Goal: Navigation & Orientation: Find specific page/section

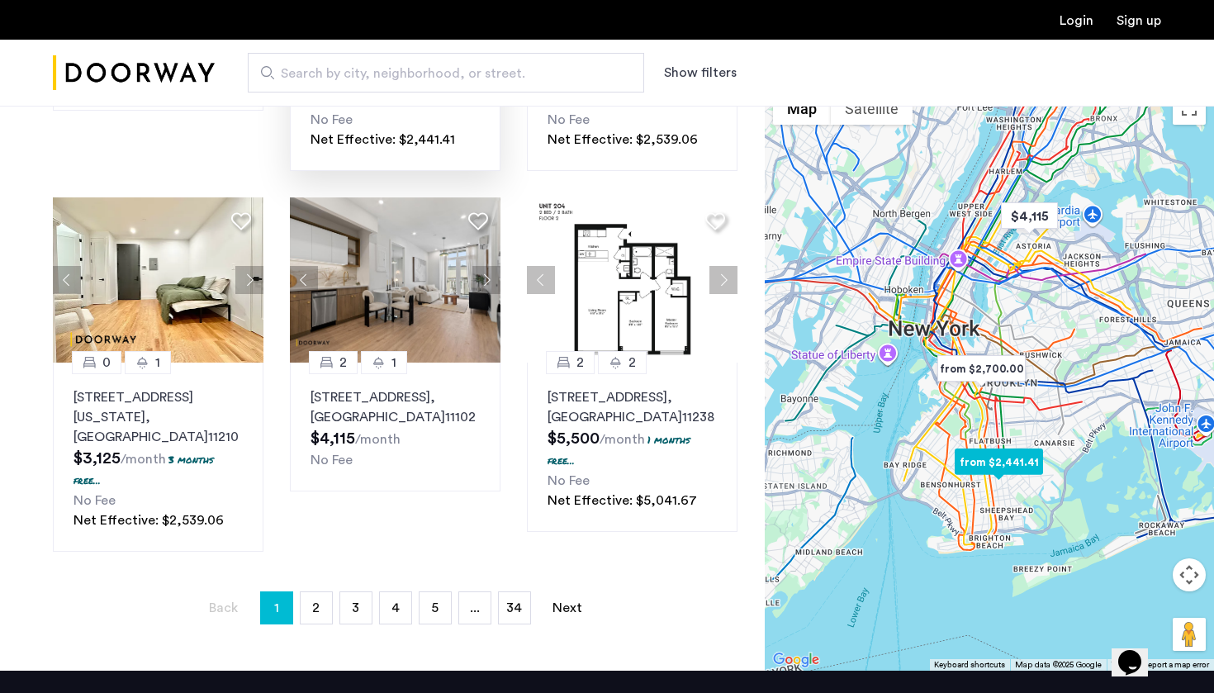
scroll to position [1108, 0]
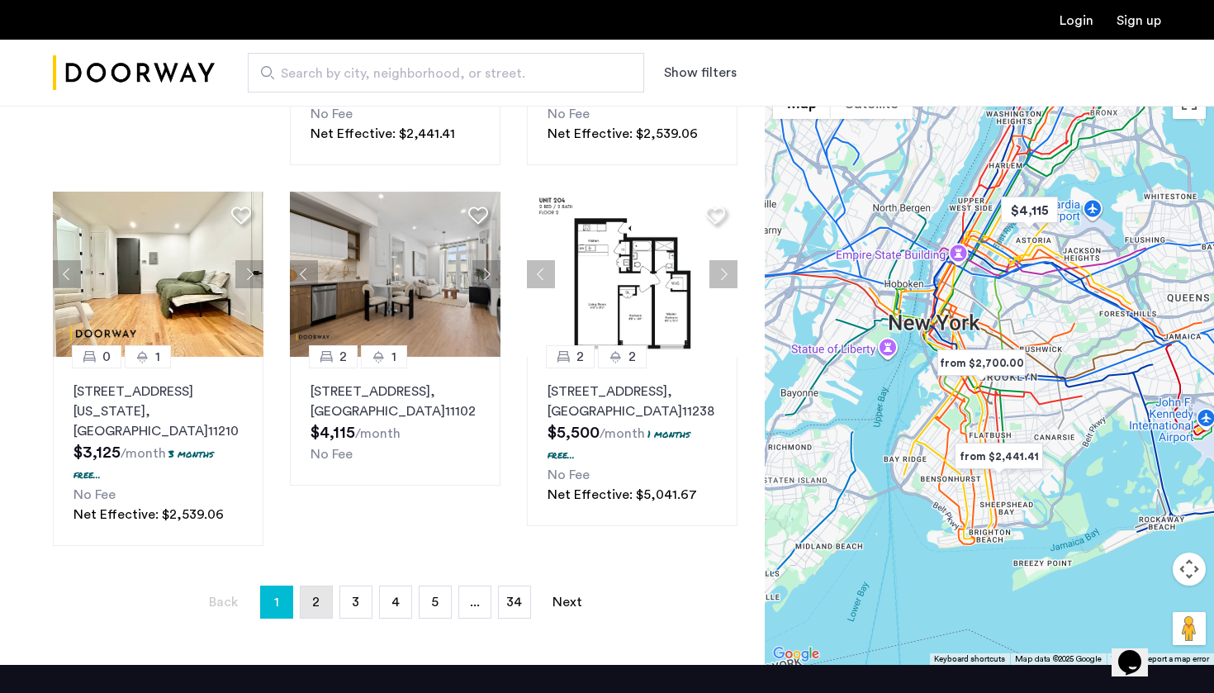
click at [310, 590] on link "page 2" at bounding box center [316, 601] width 31 height 31
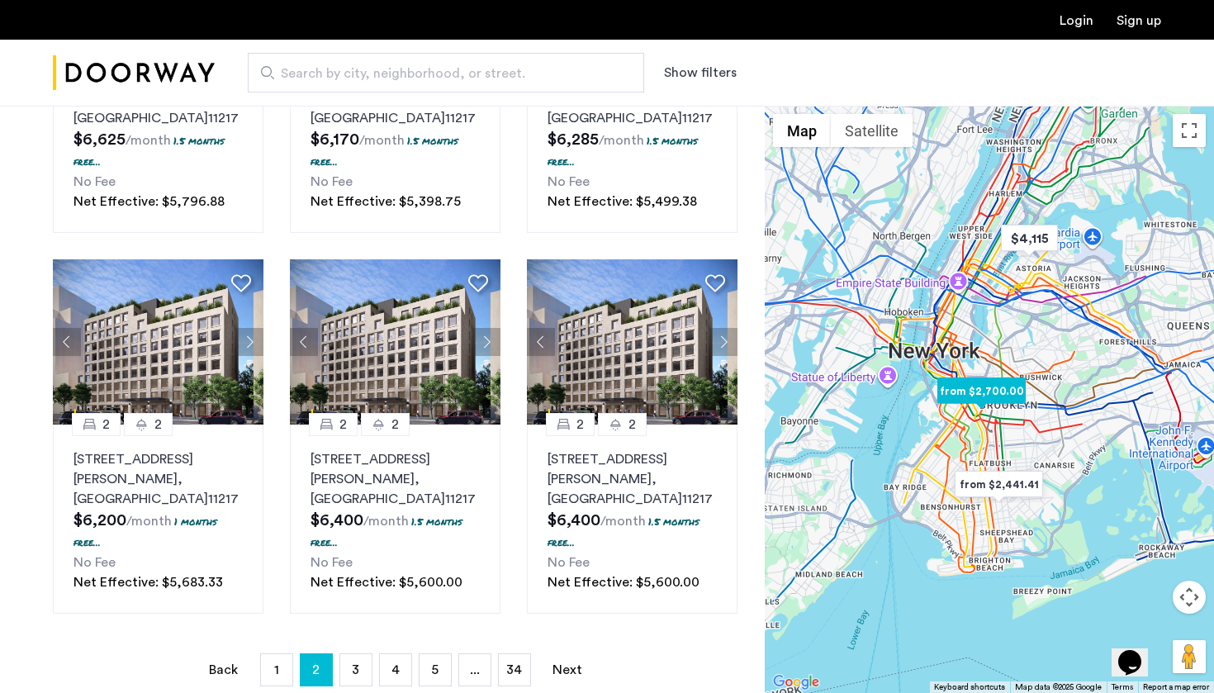
scroll to position [1108, 0]
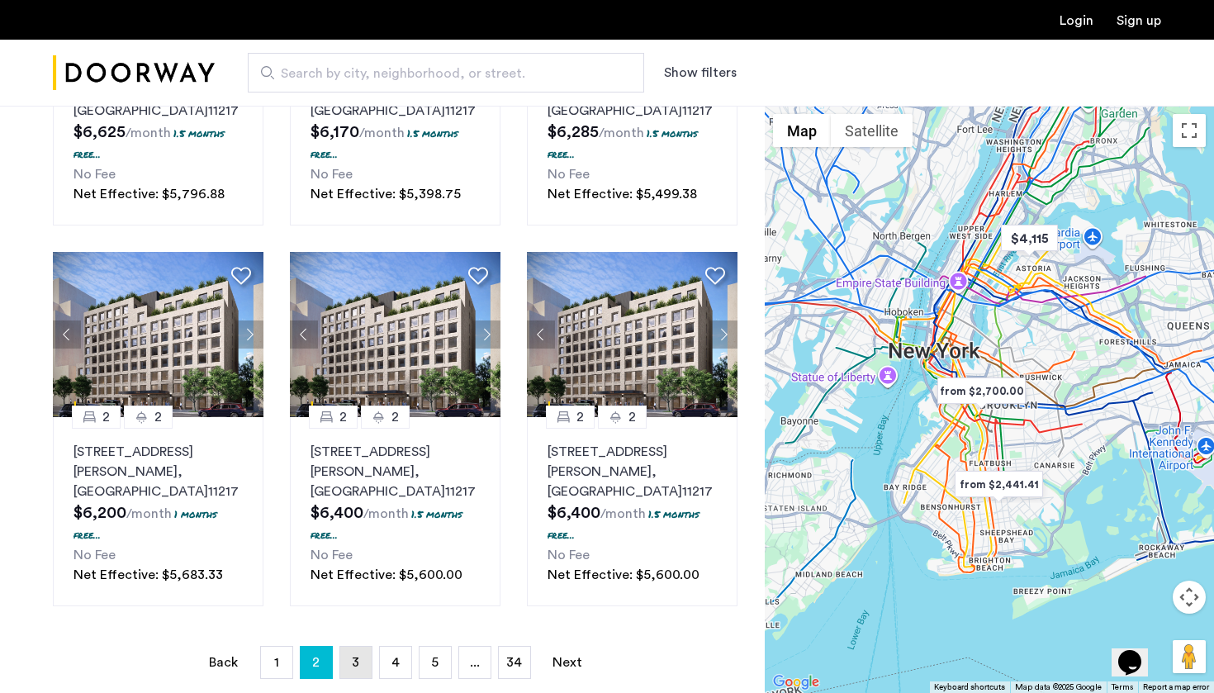
click at [352, 656] on span "3" at bounding box center [355, 662] width 7 height 13
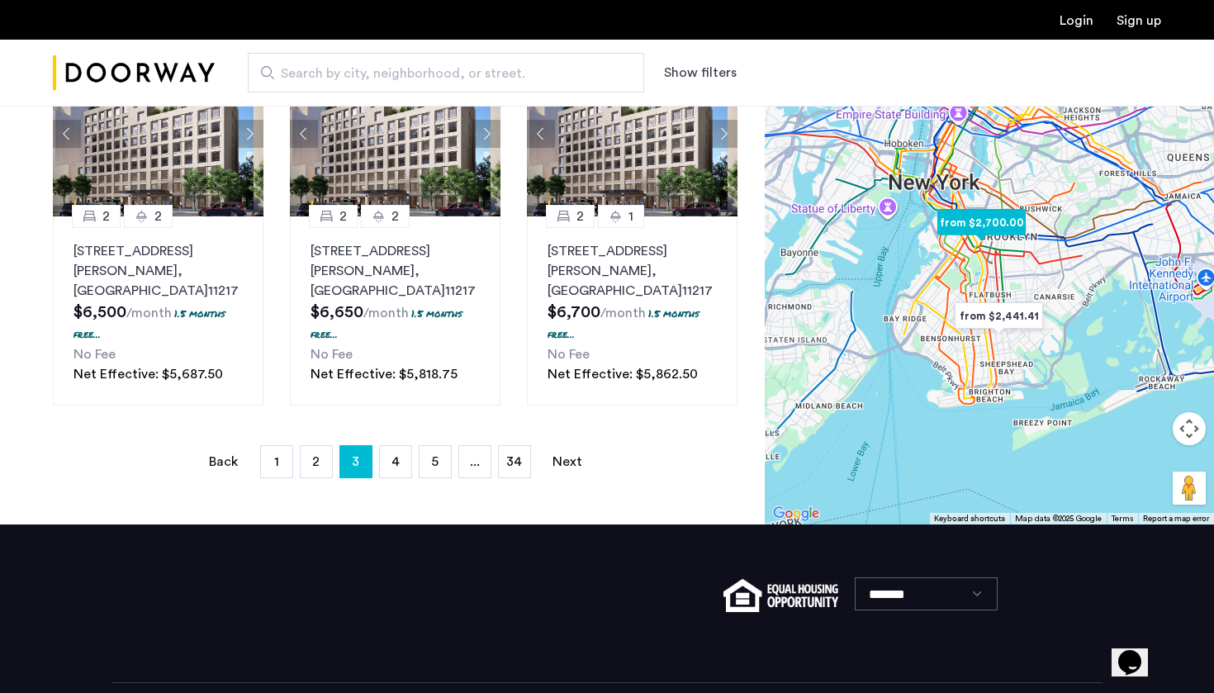
scroll to position [1308, 0]
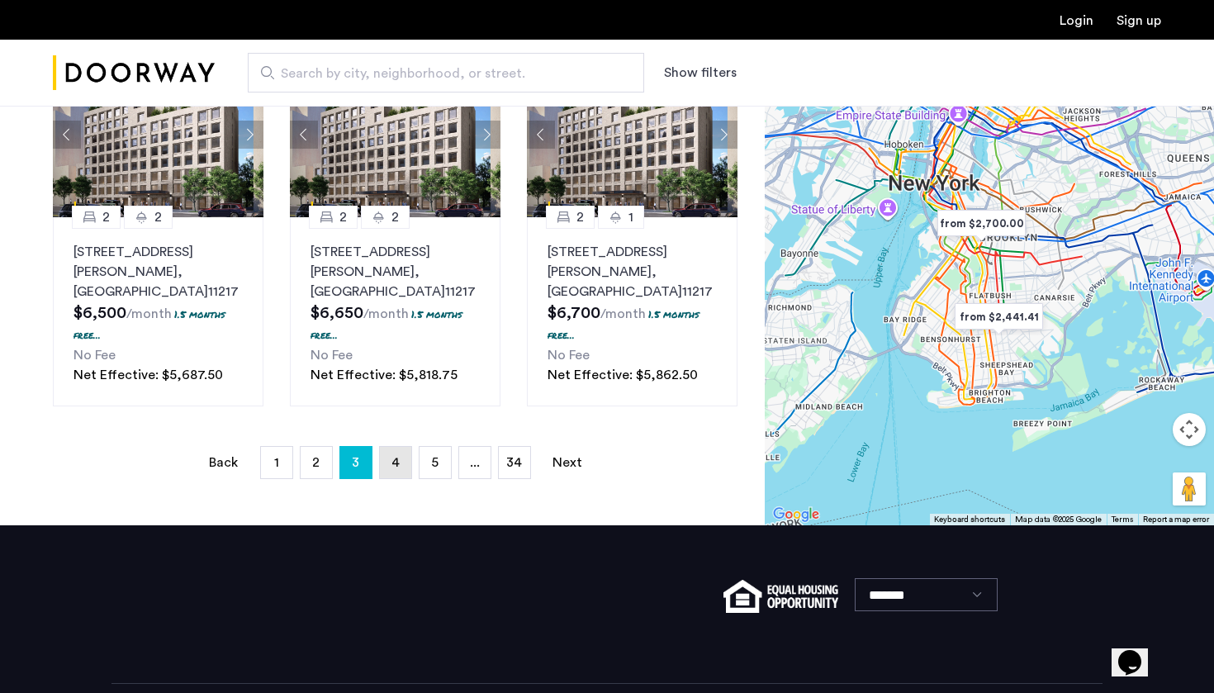
click at [392, 456] on span "4" at bounding box center [395, 462] width 8 height 13
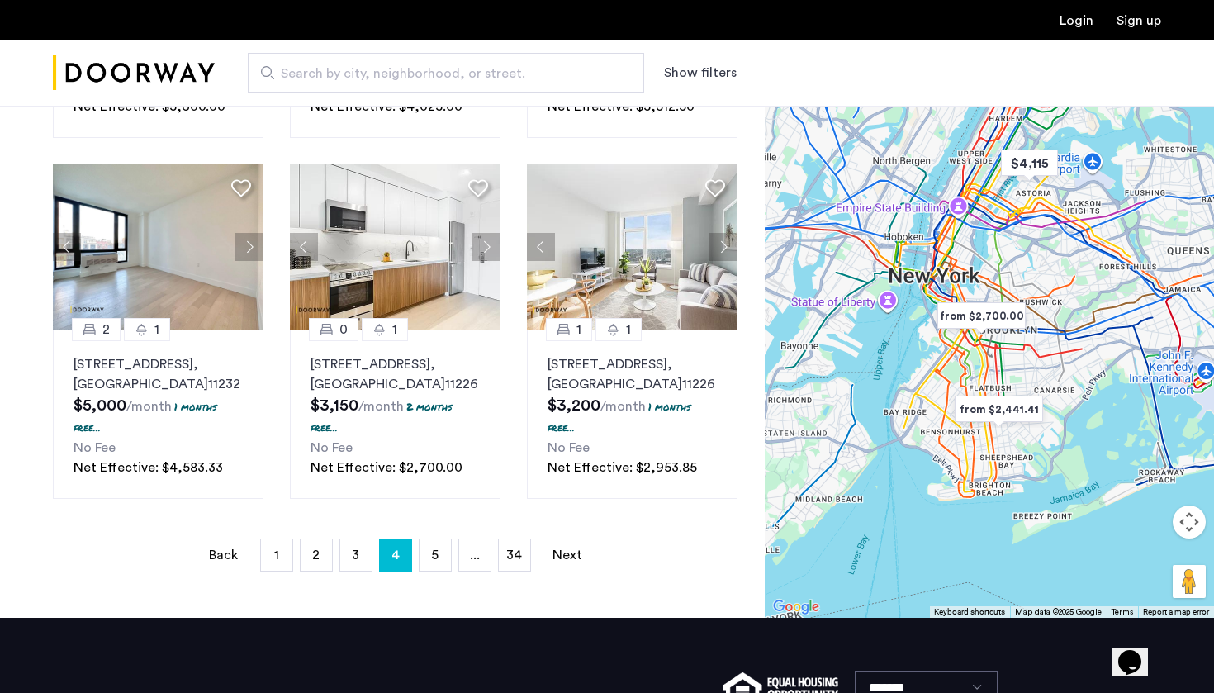
scroll to position [1185, 0]
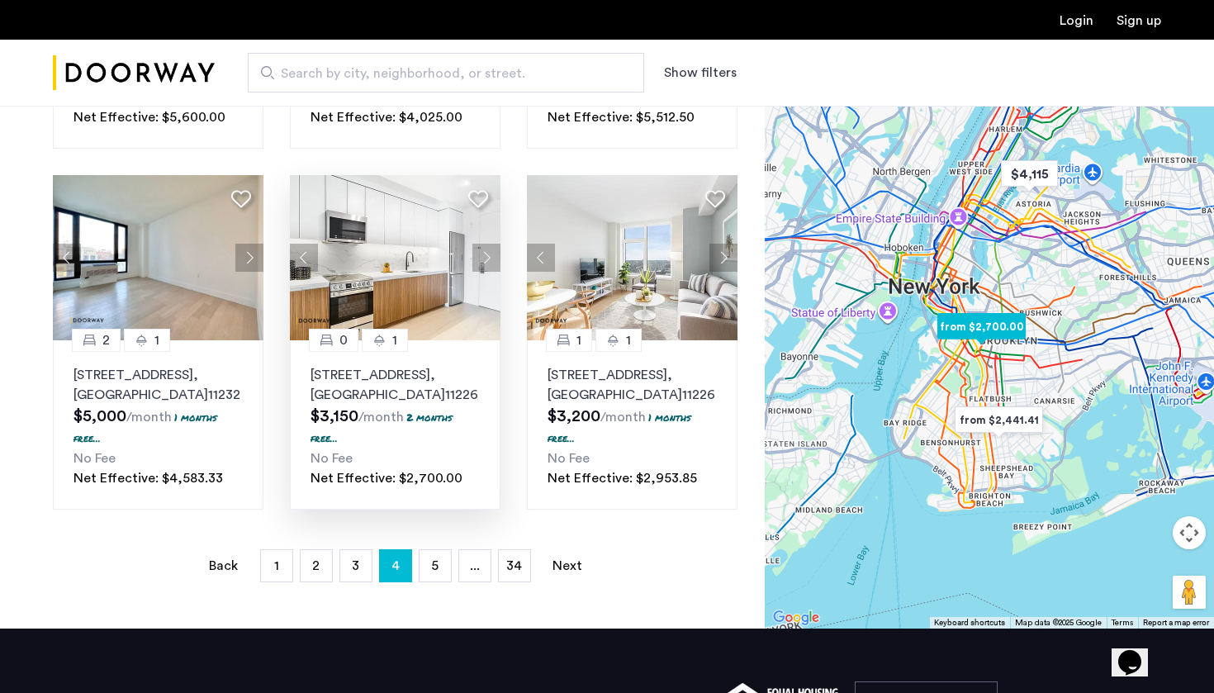
click at [491, 244] on button "Next apartment" at bounding box center [486, 258] width 28 height 28
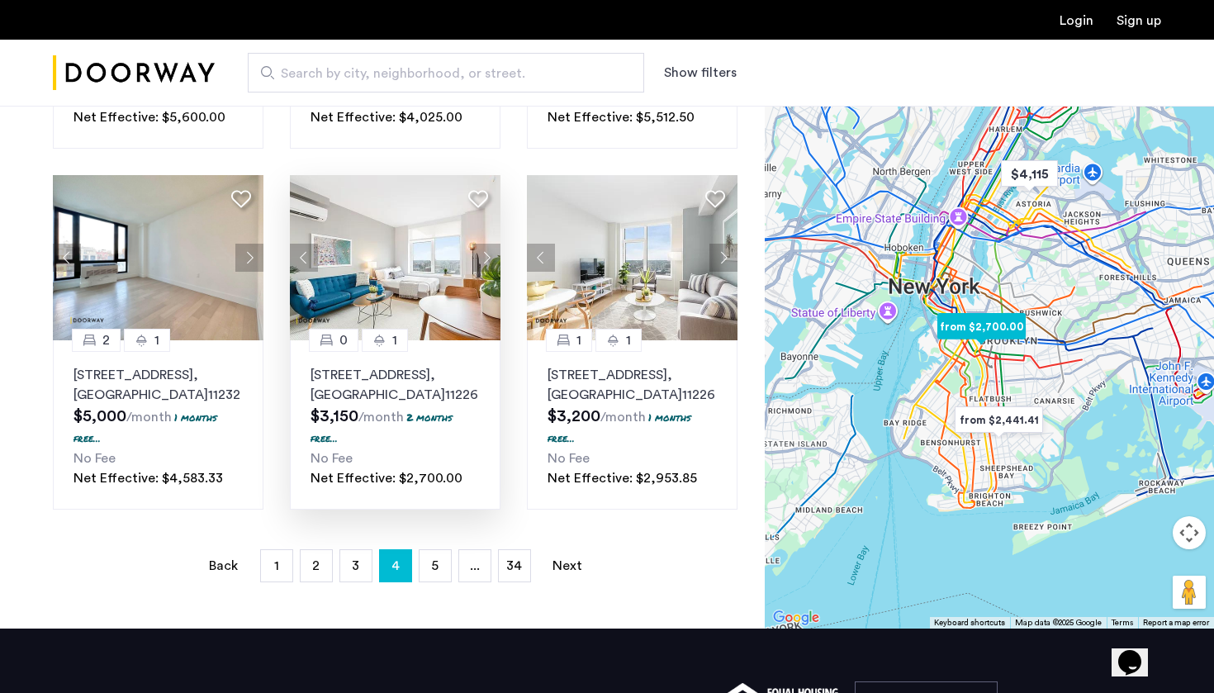
click at [491, 244] on button "Next apartment" at bounding box center [486, 258] width 28 height 28
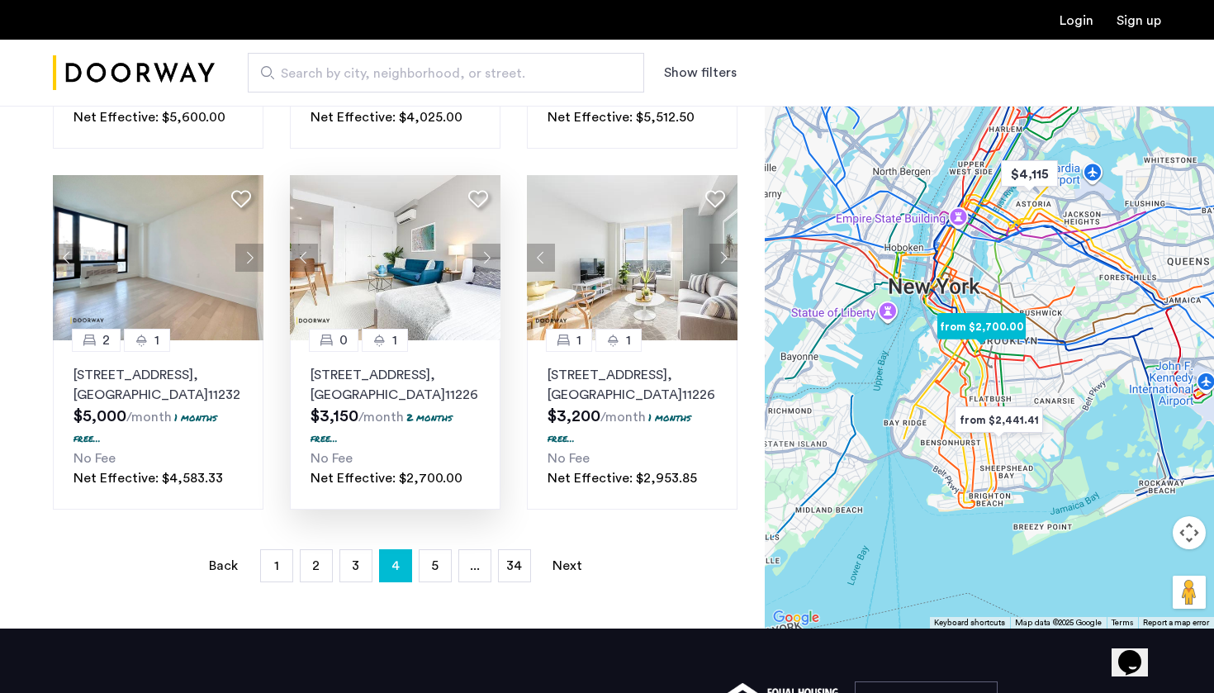
click at [491, 244] on button "Next apartment" at bounding box center [486, 258] width 28 height 28
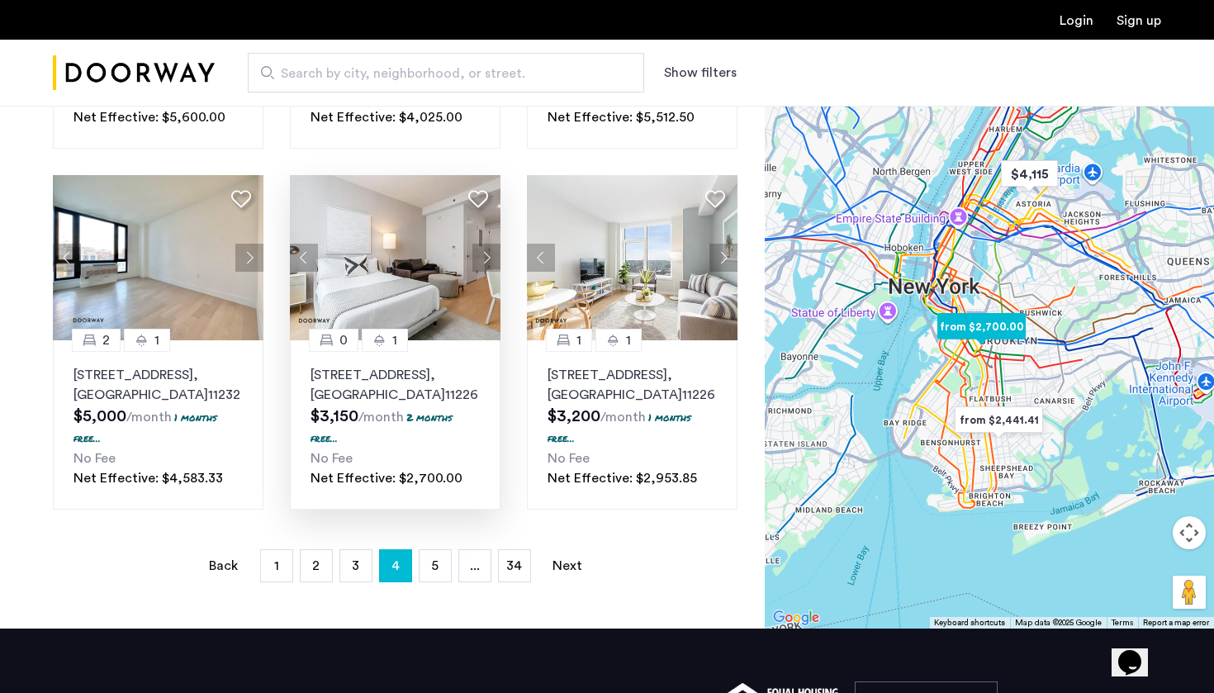
click at [491, 244] on button "Next apartment" at bounding box center [486, 258] width 28 height 28
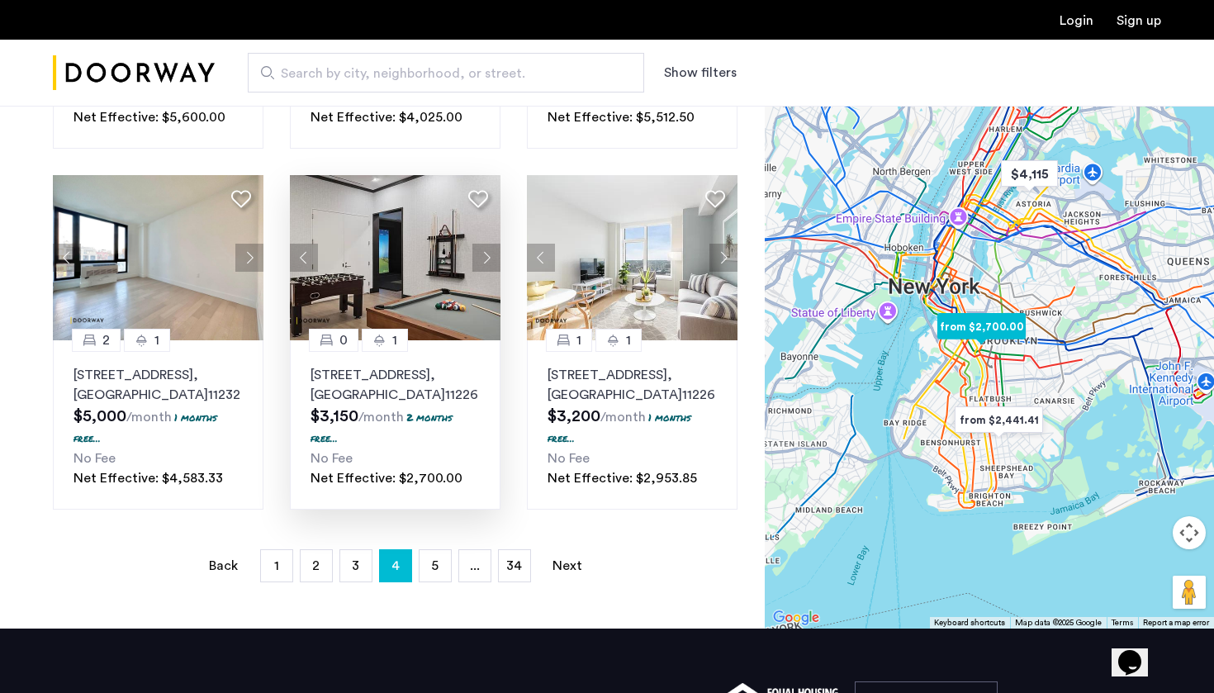
click at [491, 244] on button "Next apartment" at bounding box center [486, 258] width 28 height 28
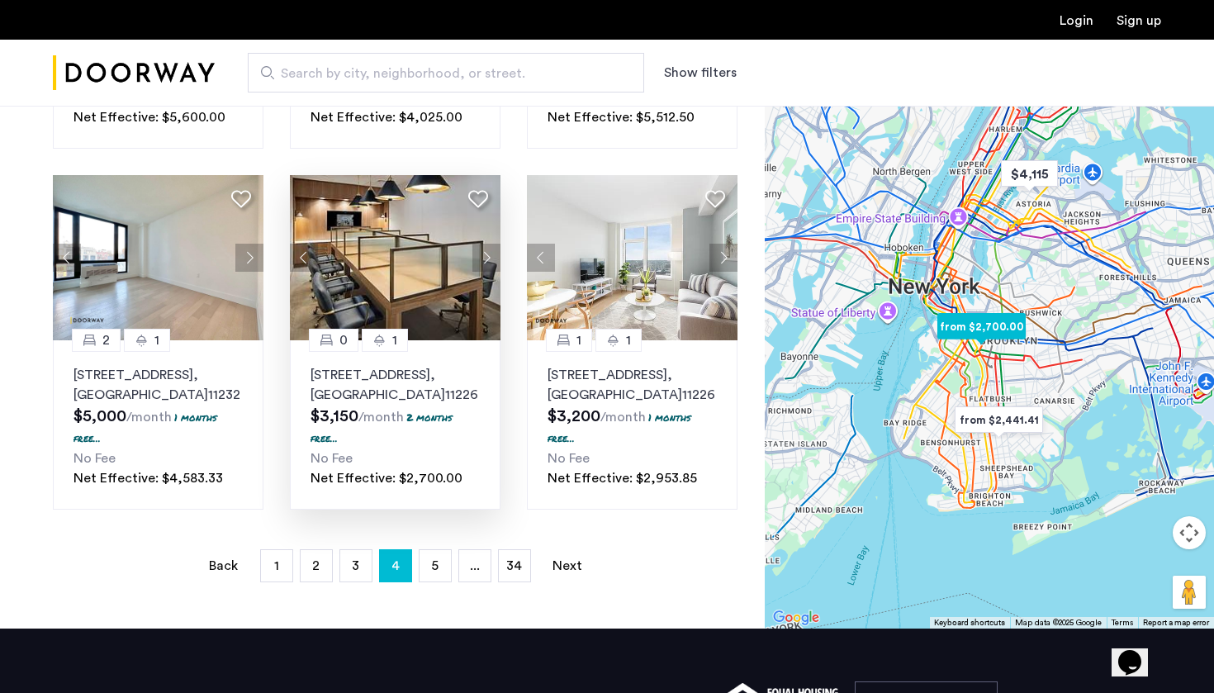
click at [491, 244] on button "Next apartment" at bounding box center [486, 258] width 28 height 28
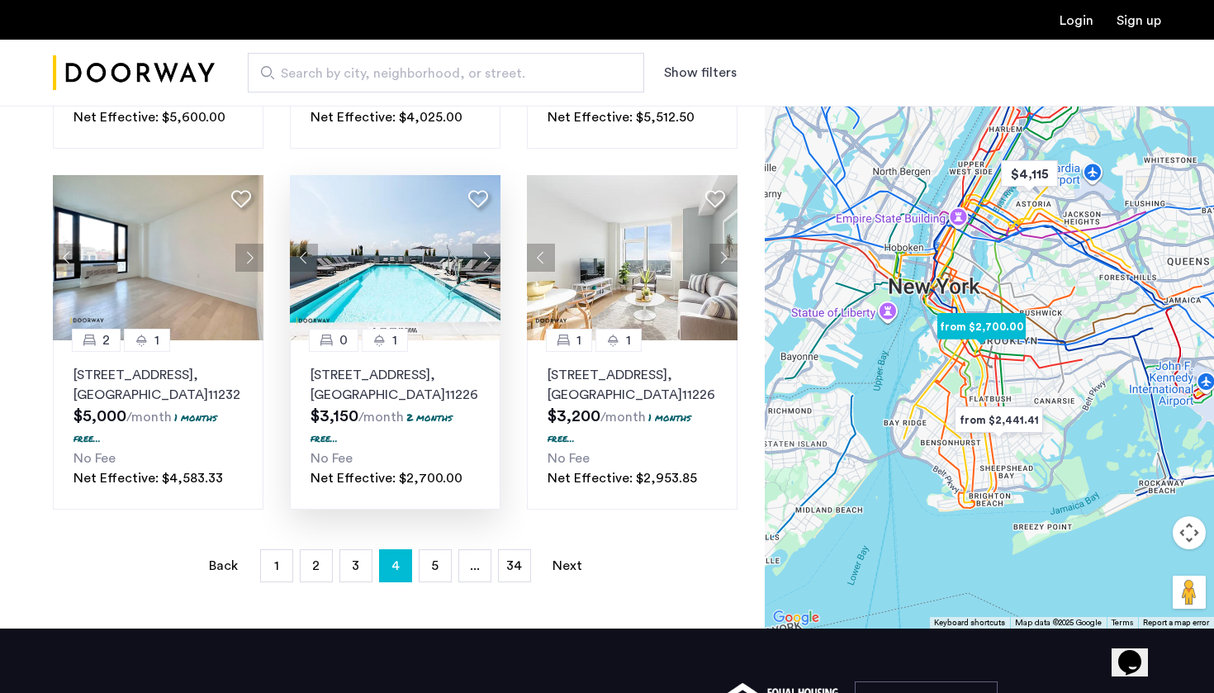
click at [491, 244] on button "Next apartment" at bounding box center [486, 258] width 28 height 28
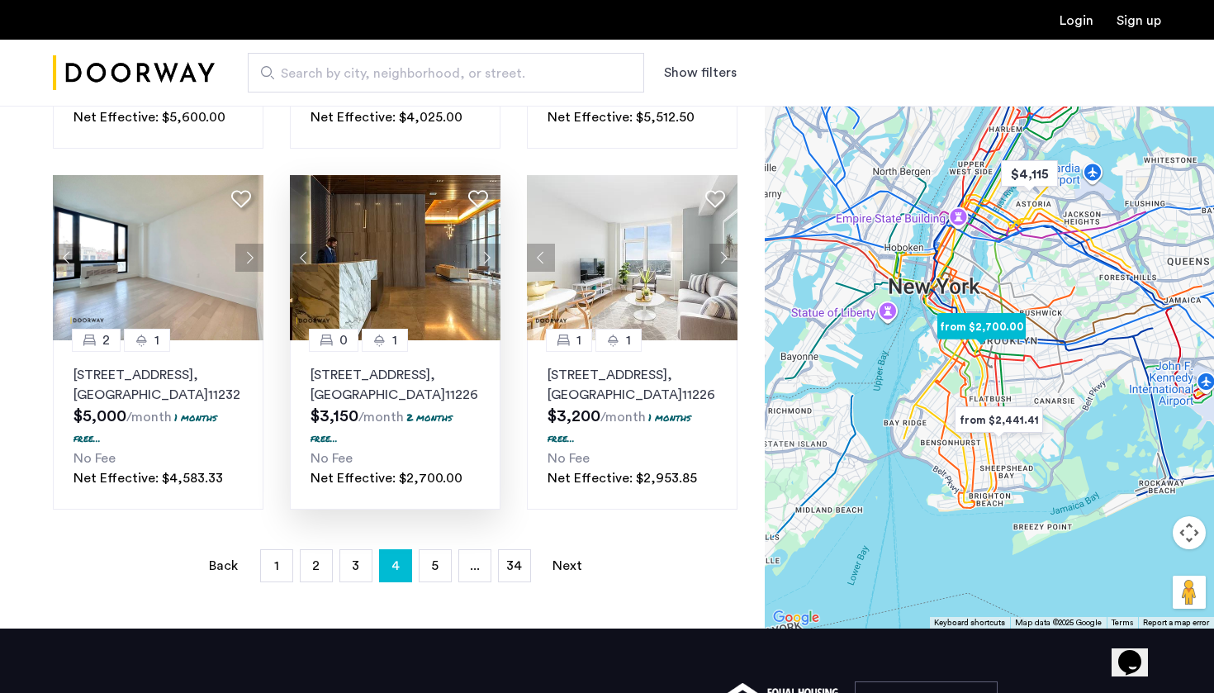
click at [491, 244] on button "Next apartment" at bounding box center [486, 258] width 28 height 28
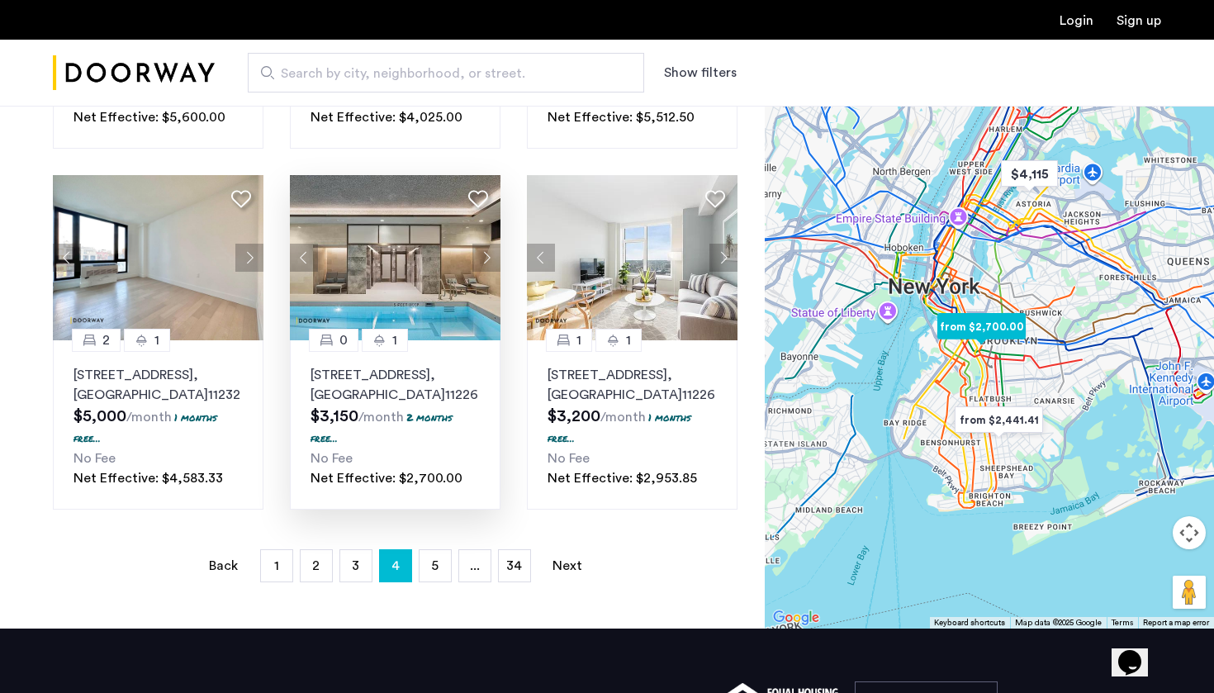
click at [491, 244] on button "Next apartment" at bounding box center [486, 258] width 28 height 28
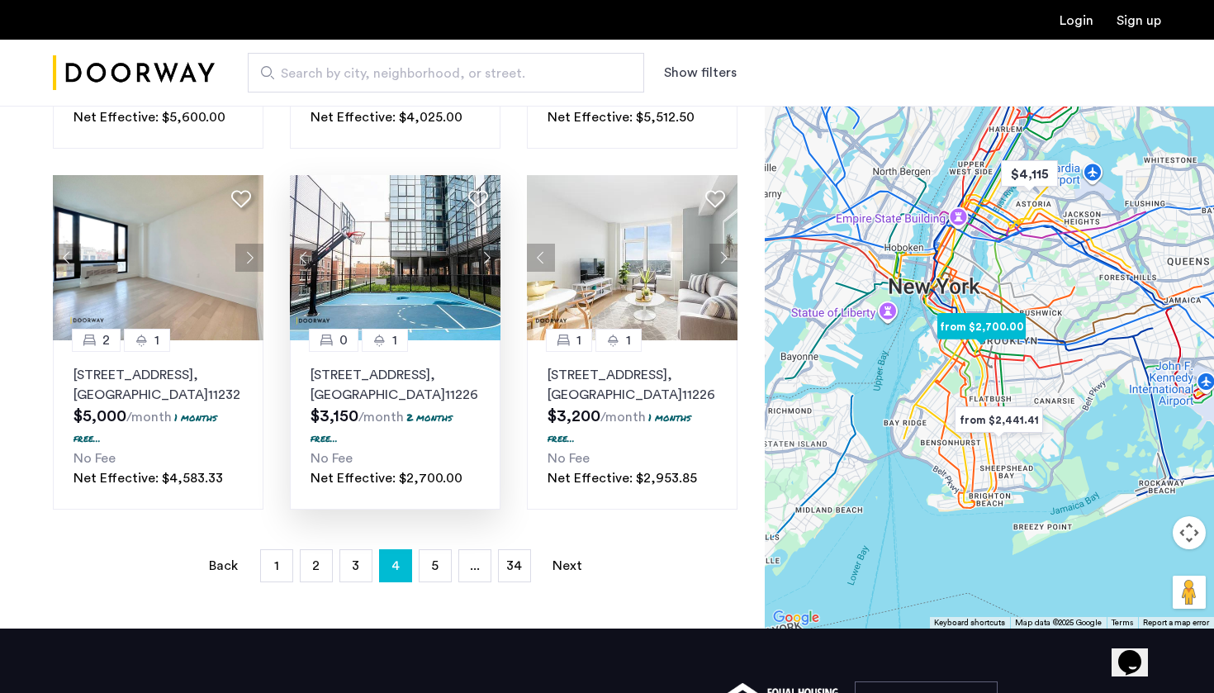
click at [491, 244] on button "Next apartment" at bounding box center [486, 258] width 28 height 28
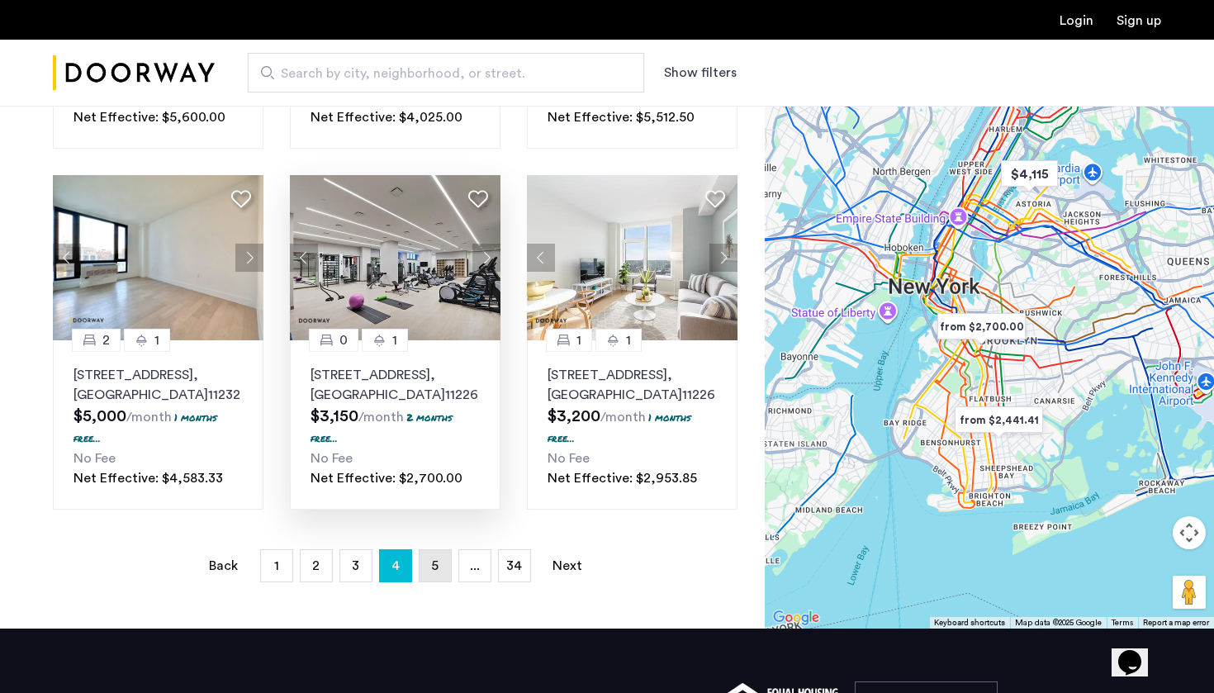
click at [437, 559] on span "5" at bounding box center [434, 565] width 7 height 13
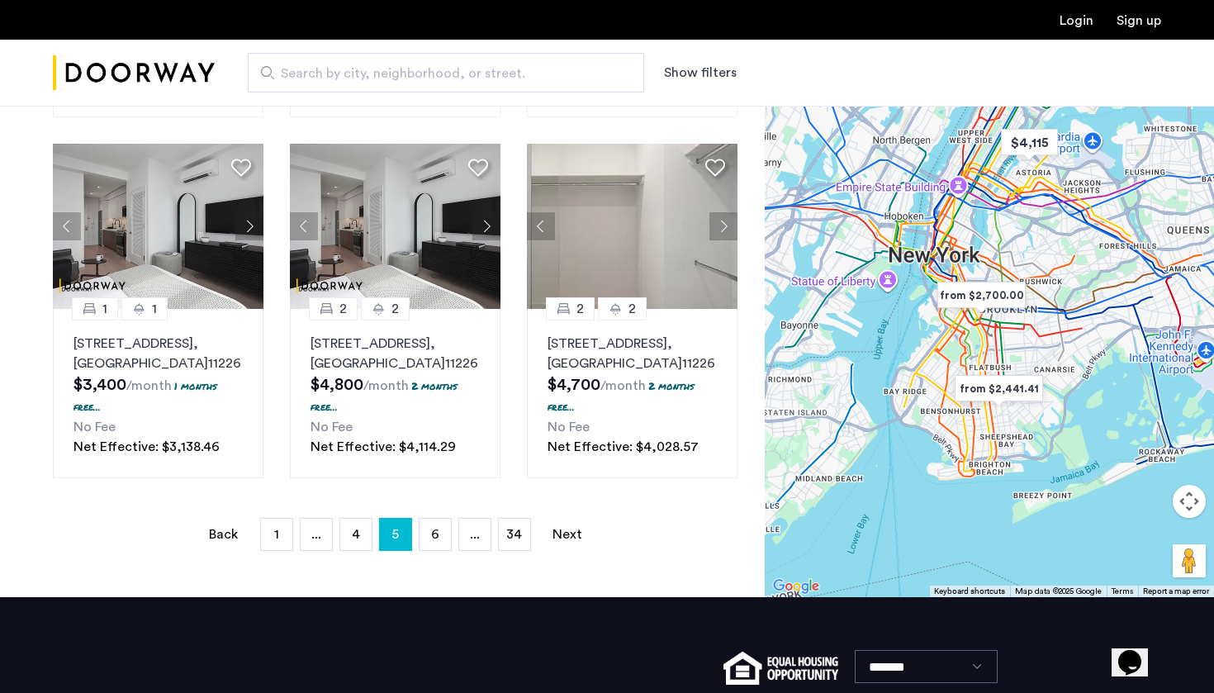
scroll to position [1160, 0]
